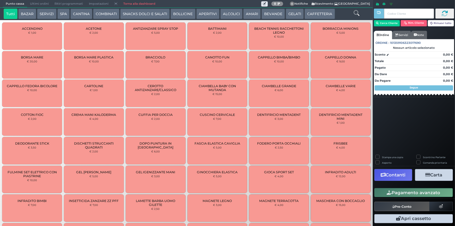
click at [48, 14] on button "SERVIZI" at bounding box center [46, 14] width 19 height 10
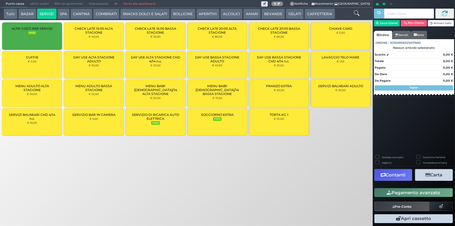
click at [42, 64] on div "CUFFIE € 2,00" at bounding box center [32, 64] width 60 height 27
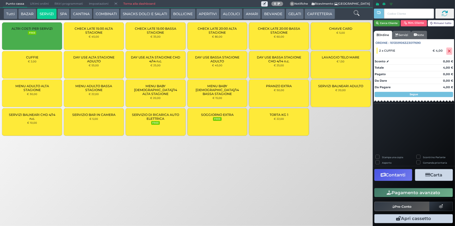
click at [382, 26] on button "Cerca Cliente" at bounding box center [387, 23] width 26 height 6
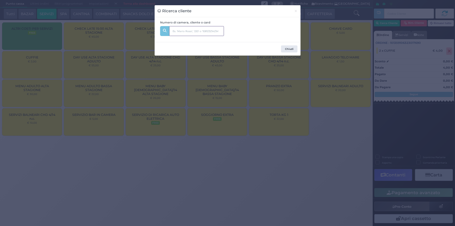
click at [183, 30] on input "text" at bounding box center [196, 31] width 55 height 10
type input "346"
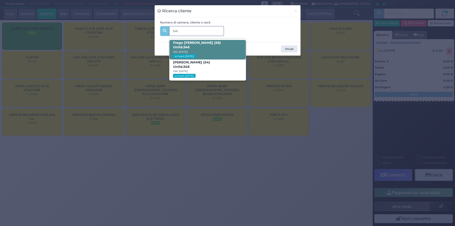
click at [198, 49] on span "Frego [PERSON_NAME] (56) Unità: 346 Dal: [DATE] arrived-[DATE]" at bounding box center [207, 50] width 76 height 20
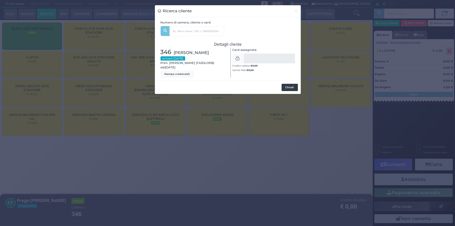
click at [292, 89] on button "Chiudi" at bounding box center [289, 87] width 16 height 7
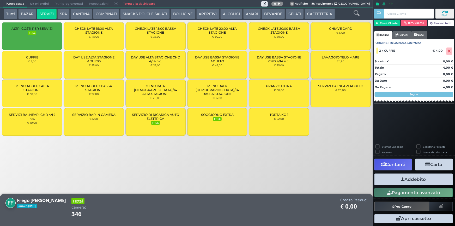
click at [395, 177] on button "Addebito" at bounding box center [413, 179] width 78 height 12
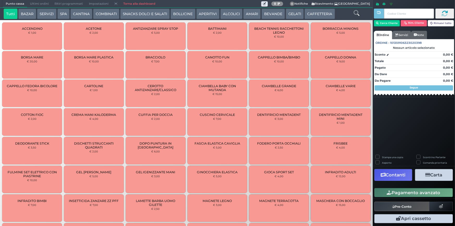
click at [46, 11] on button "SERVIZI" at bounding box center [46, 14] width 19 height 10
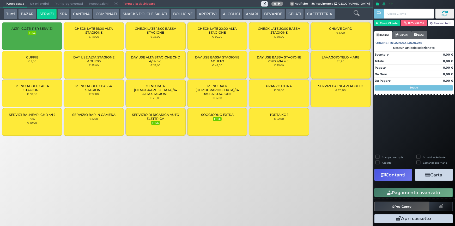
click at [47, 61] on div "CUFFIE € 2,00" at bounding box center [32, 64] width 60 height 27
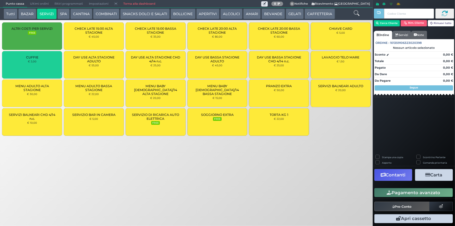
click at [47, 61] on div "CUFFIE € 2,00" at bounding box center [32, 64] width 60 height 27
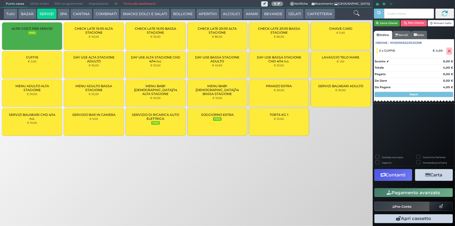
click at [380, 26] on button "Cerca Cliente" at bounding box center [387, 23] width 26 height 6
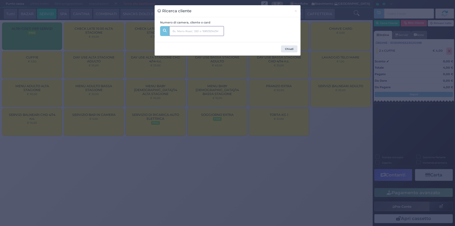
click at [214, 30] on input "text" at bounding box center [196, 31] width 55 height 10
type input "348"
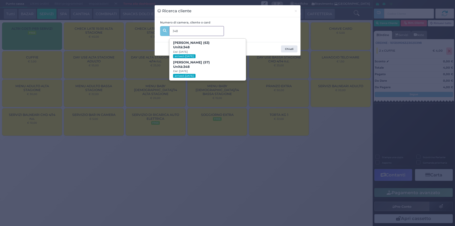
click at [205, 46] on span "Giorgio Marazzini (63) Unità: 348 Dal: 10/08/2025 arrived-today" at bounding box center [207, 50] width 76 height 20
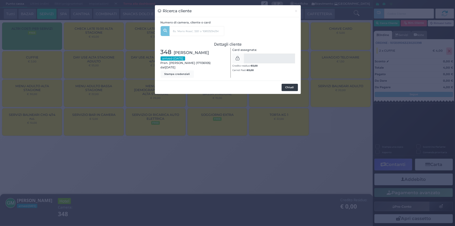
click at [292, 85] on button "Chiudi" at bounding box center [289, 87] width 16 height 7
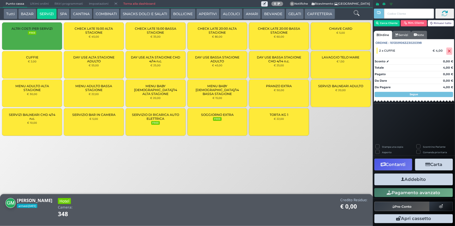
click at [432, 180] on button "Addebito" at bounding box center [413, 179] width 78 height 12
